Goal: Task Accomplishment & Management: Use online tool/utility

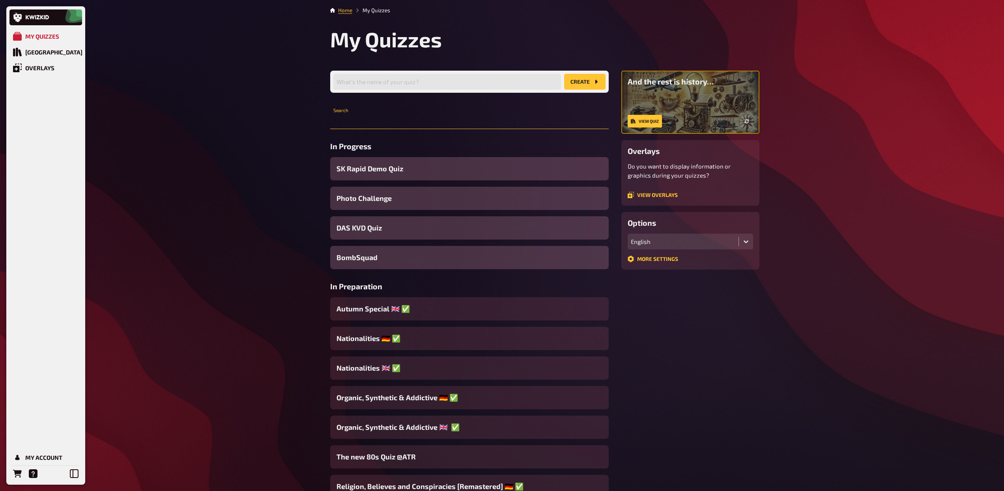
click at [372, 128] on input "text" at bounding box center [469, 121] width 279 height 16
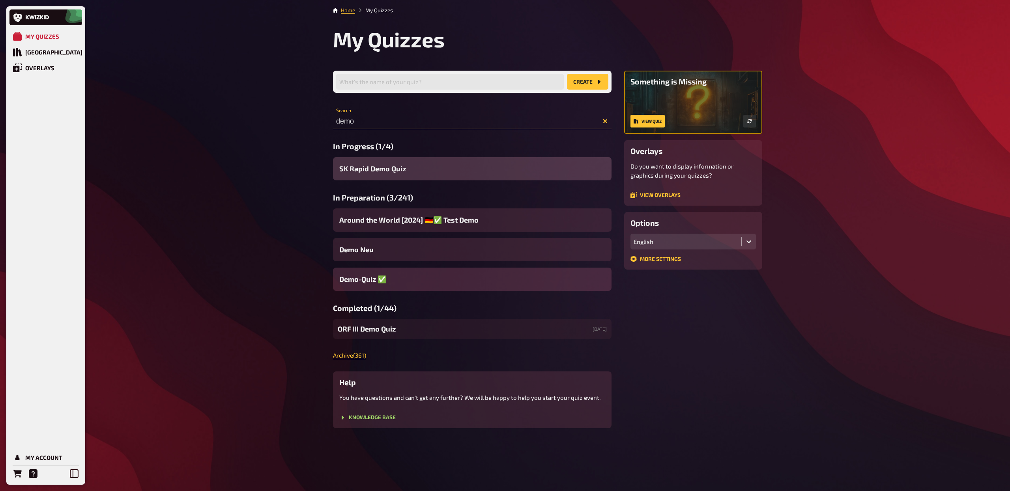
type input "demo"
click at [371, 278] on span "Demo-Quiz ✅​" at bounding box center [362, 279] width 47 height 11
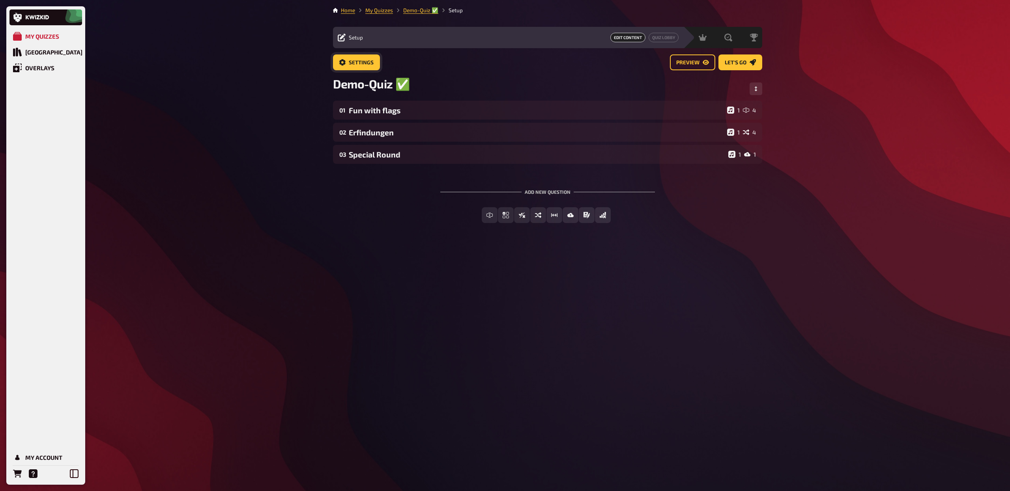
click at [365, 68] on link "Settings" at bounding box center [356, 62] width 47 height 16
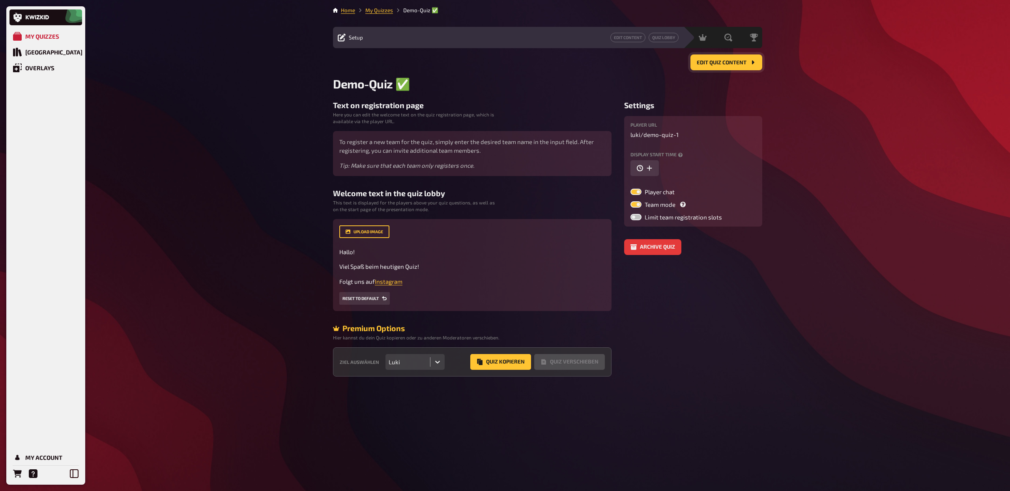
click at [705, 63] on span "Edit Quiz content" at bounding box center [722, 63] width 50 height 6
